Goal: Transaction & Acquisition: Subscribe to service/newsletter

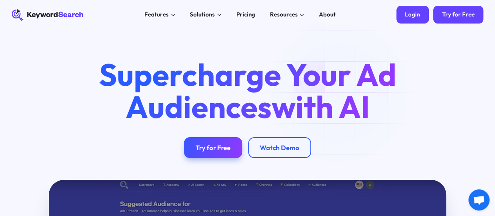
click at [415, 14] on div "Login" at bounding box center [412, 14] width 15 height 7
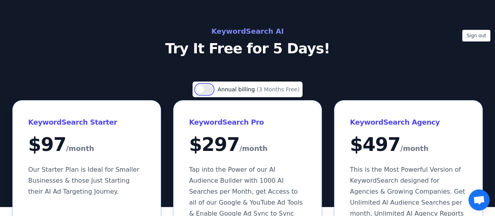
click at [206, 88] on button "Use setting" at bounding box center [204, 88] width 17 height 9
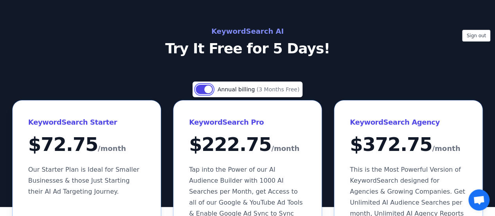
click at [206, 88] on button "Use setting" at bounding box center [204, 88] width 17 height 9
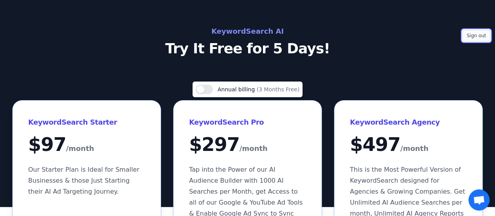
click at [481, 39] on button "Sign out" at bounding box center [476, 36] width 28 height 12
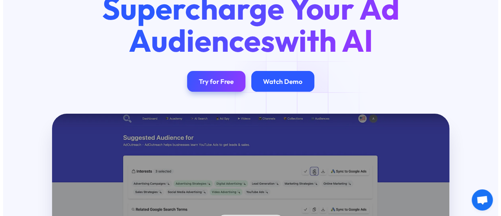
scroll to position [68, 0]
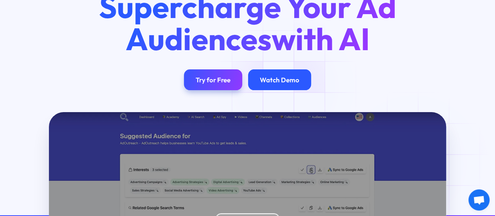
click at [289, 84] on div "Watch Demo" at bounding box center [280, 79] width 40 height 8
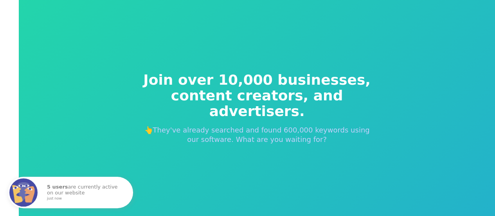
scroll to position [9, 0]
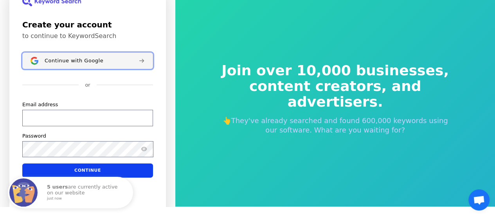
click at [90, 53] on button "Continue with Google" at bounding box center [87, 60] width 131 height 16
